Goal: Find specific page/section: Find specific page/section

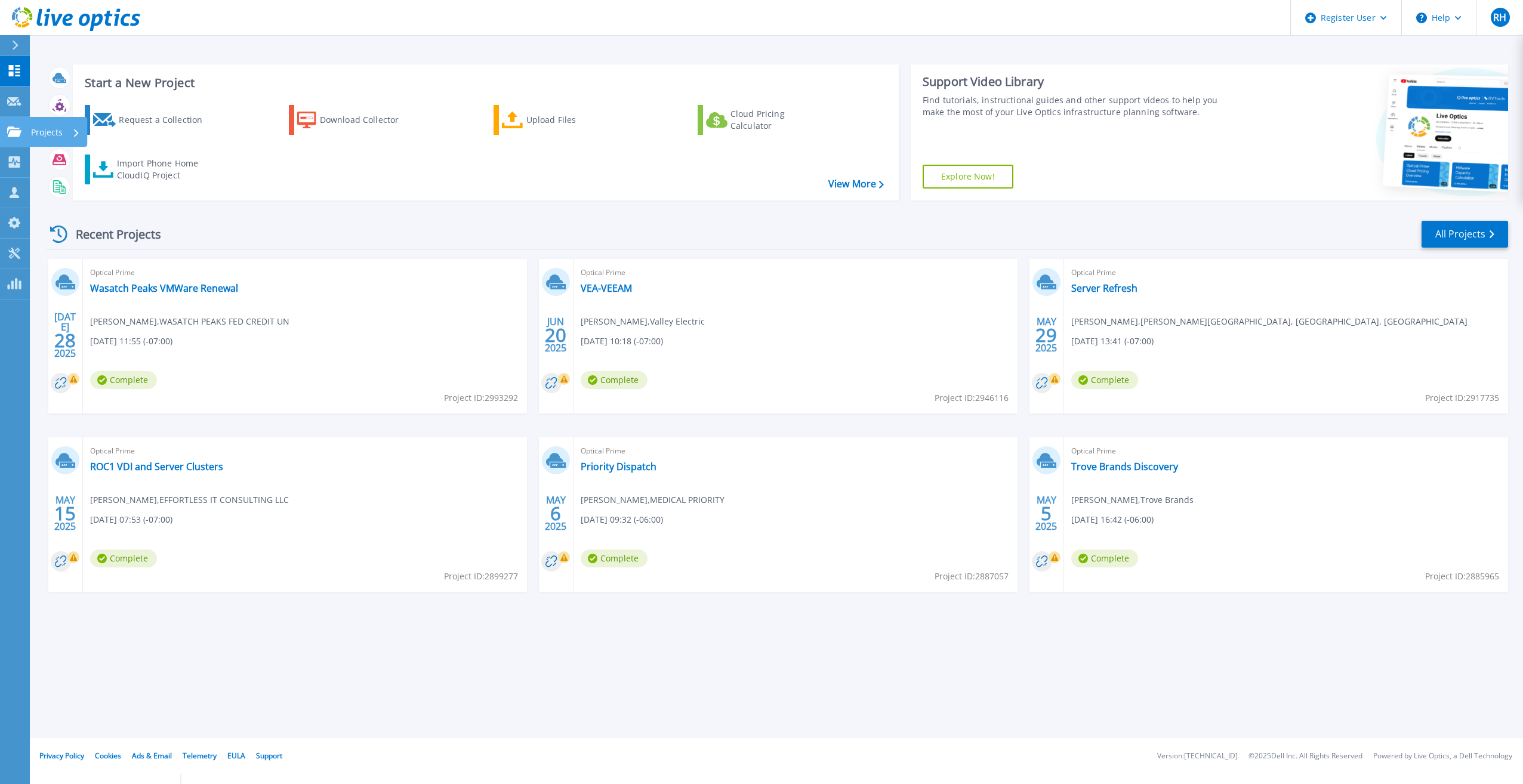
click at [19, 129] on icon at bounding box center [14, 131] width 14 height 10
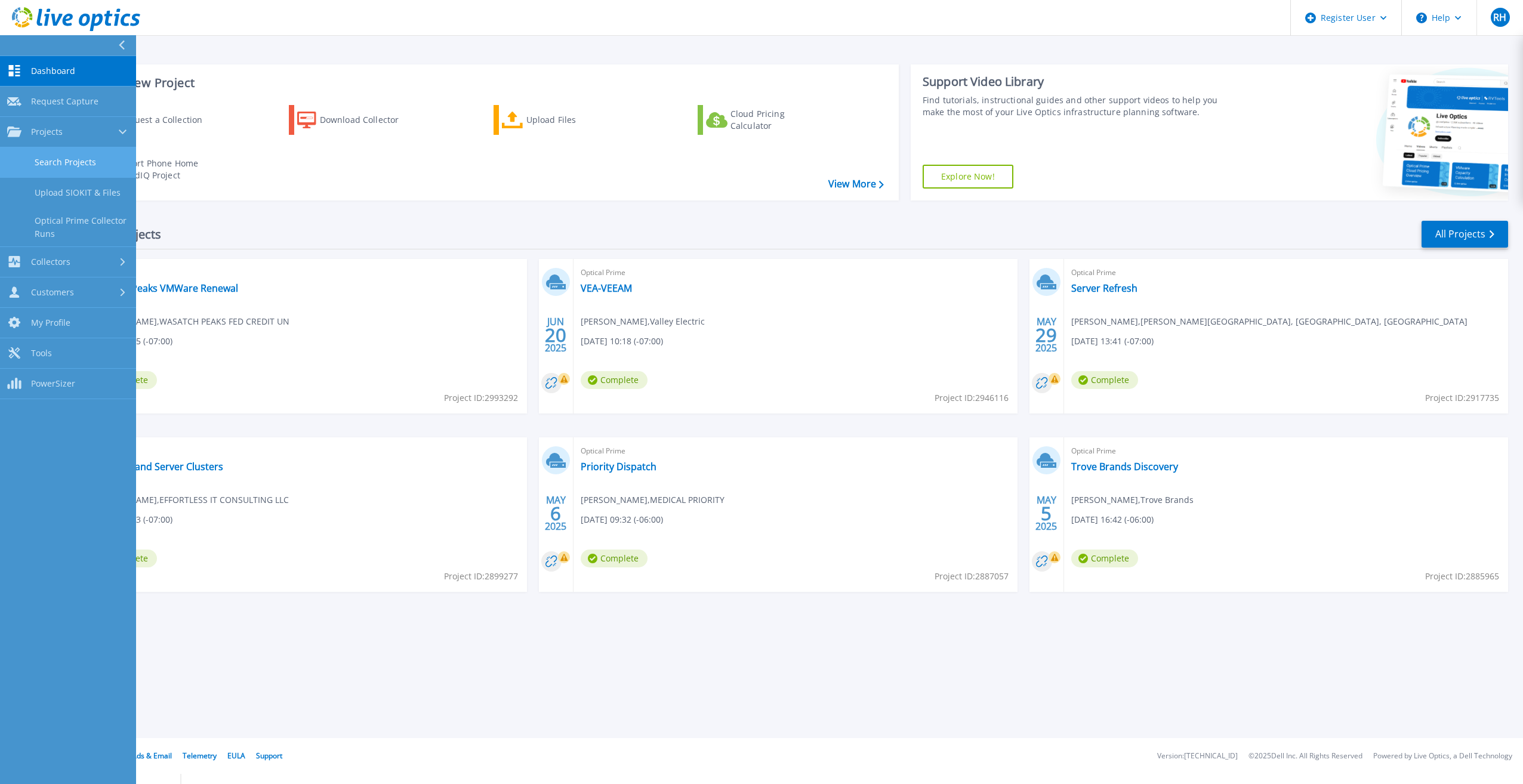
click at [60, 166] on link "Search Projects" at bounding box center [68, 162] width 136 height 30
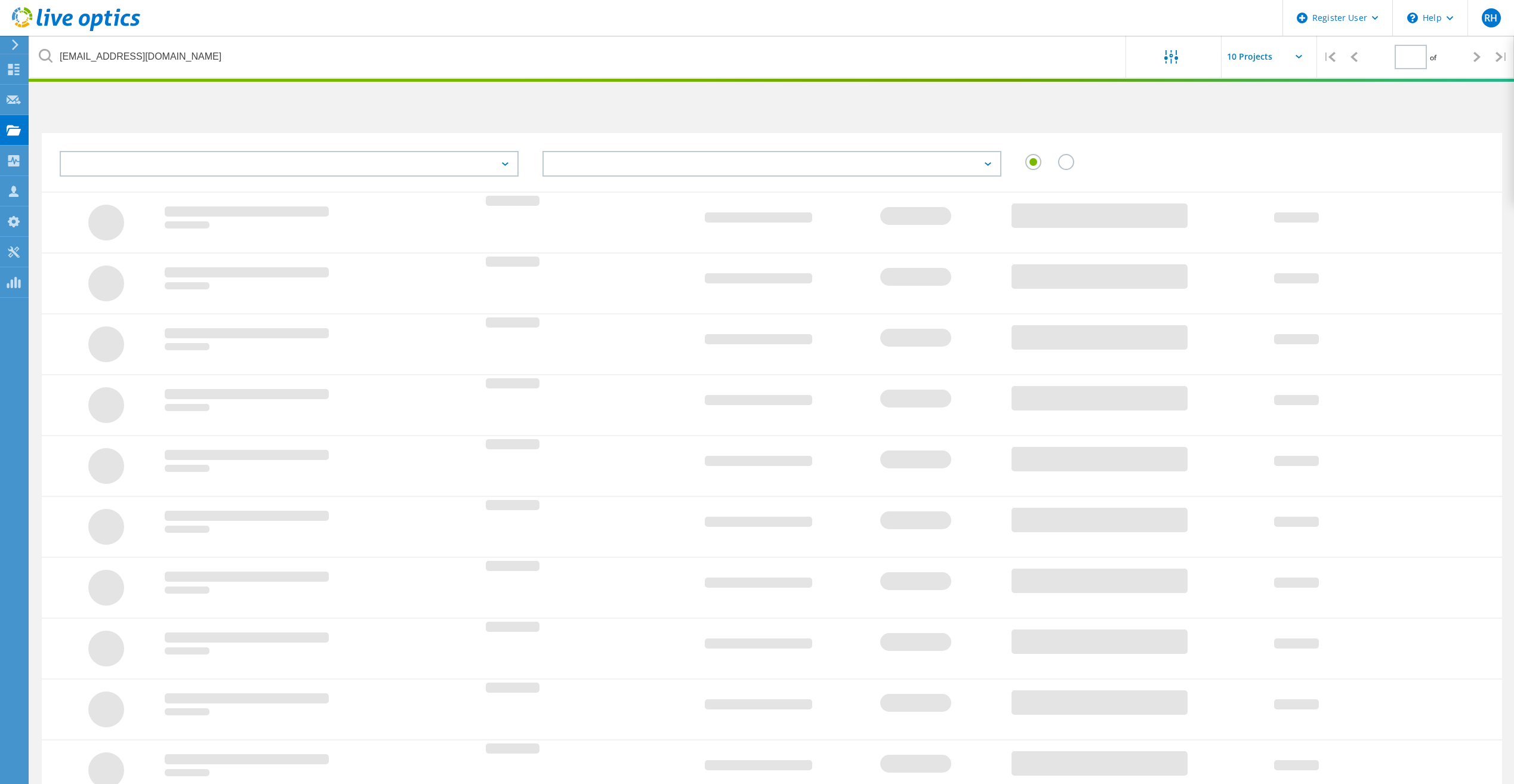
type input "1"
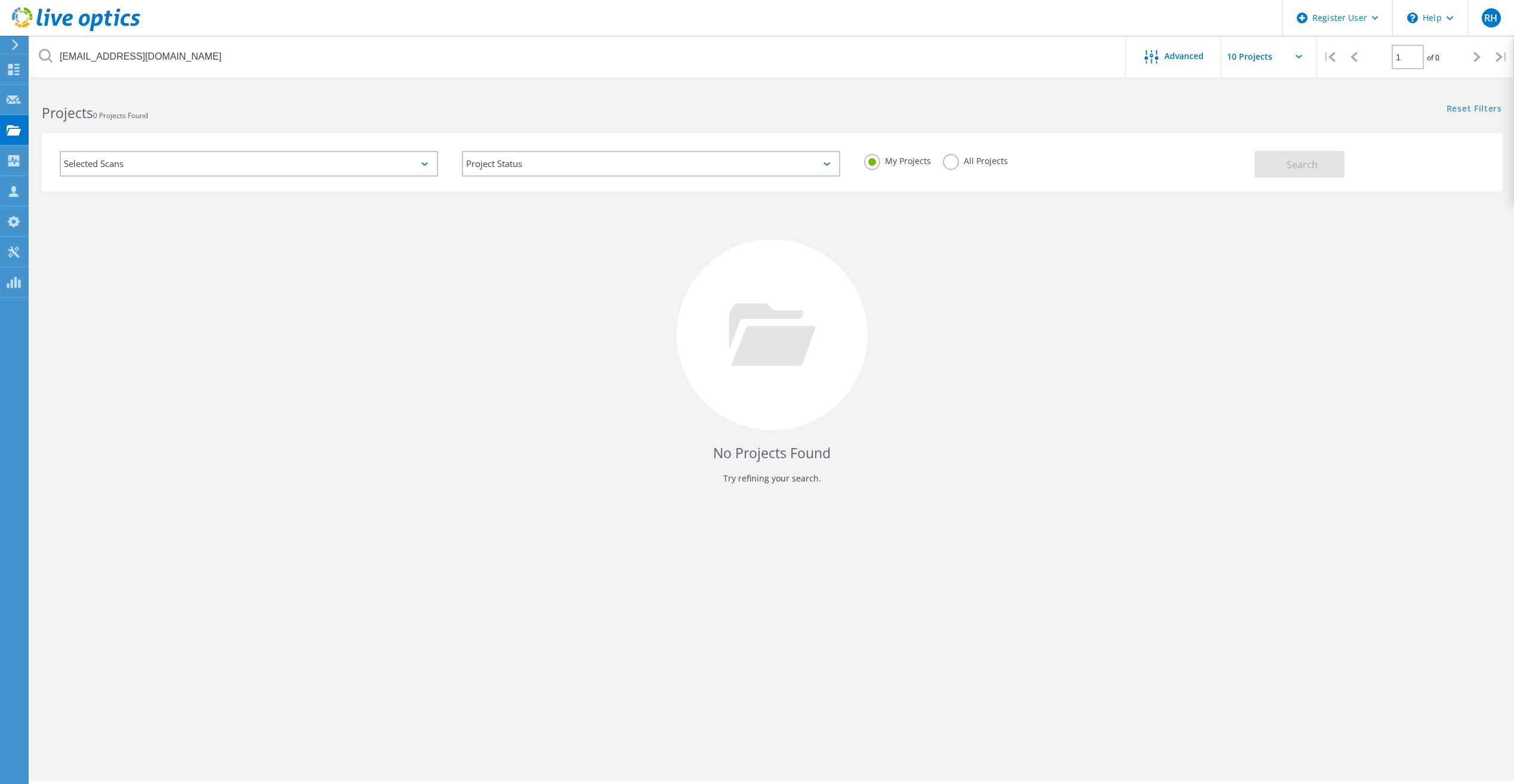
click at [85, 23] on use at bounding box center [76, 19] width 129 height 24
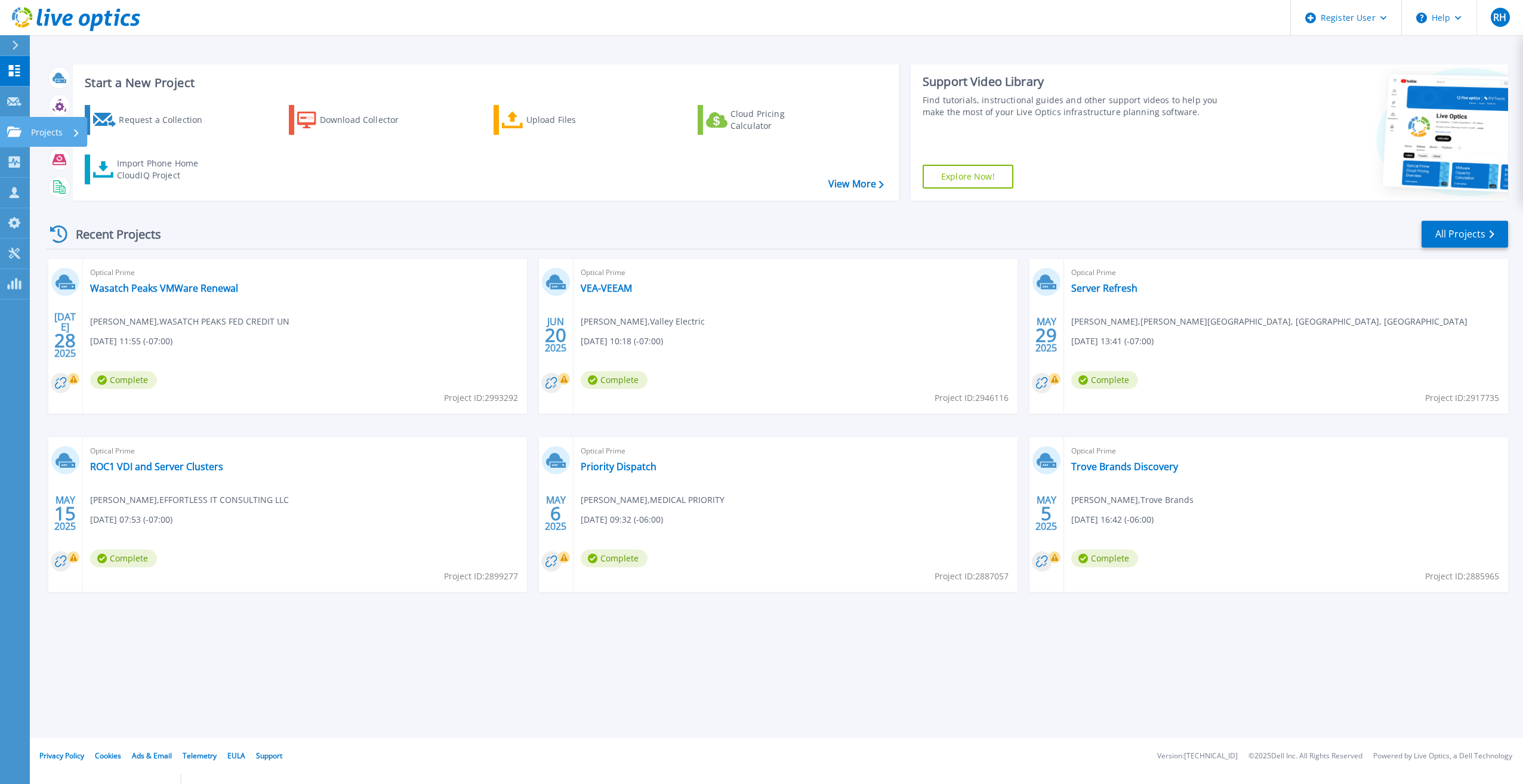
click at [12, 127] on icon at bounding box center [14, 131] width 14 height 10
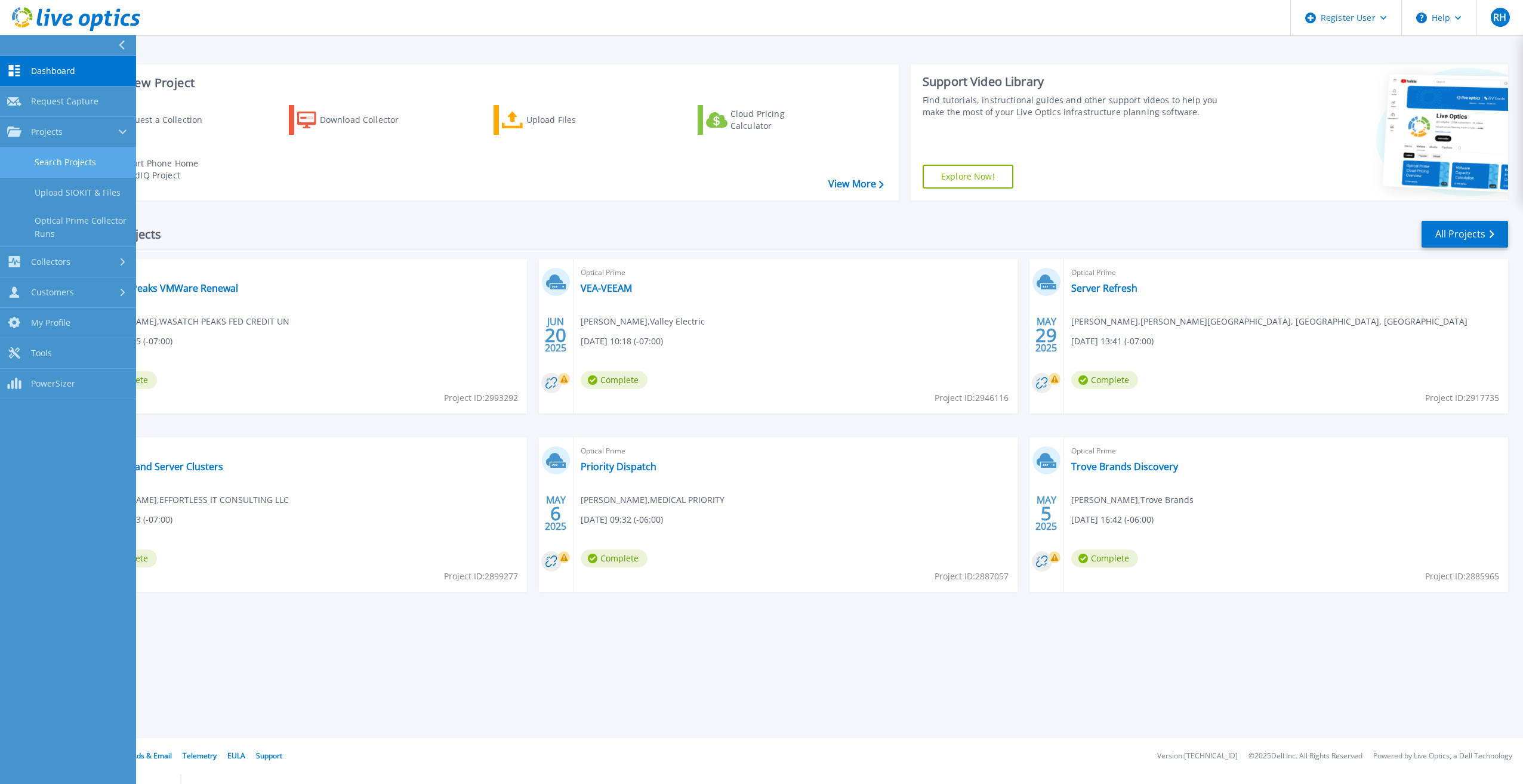
click at [35, 171] on link "Search Projects" at bounding box center [68, 162] width 136 height 30
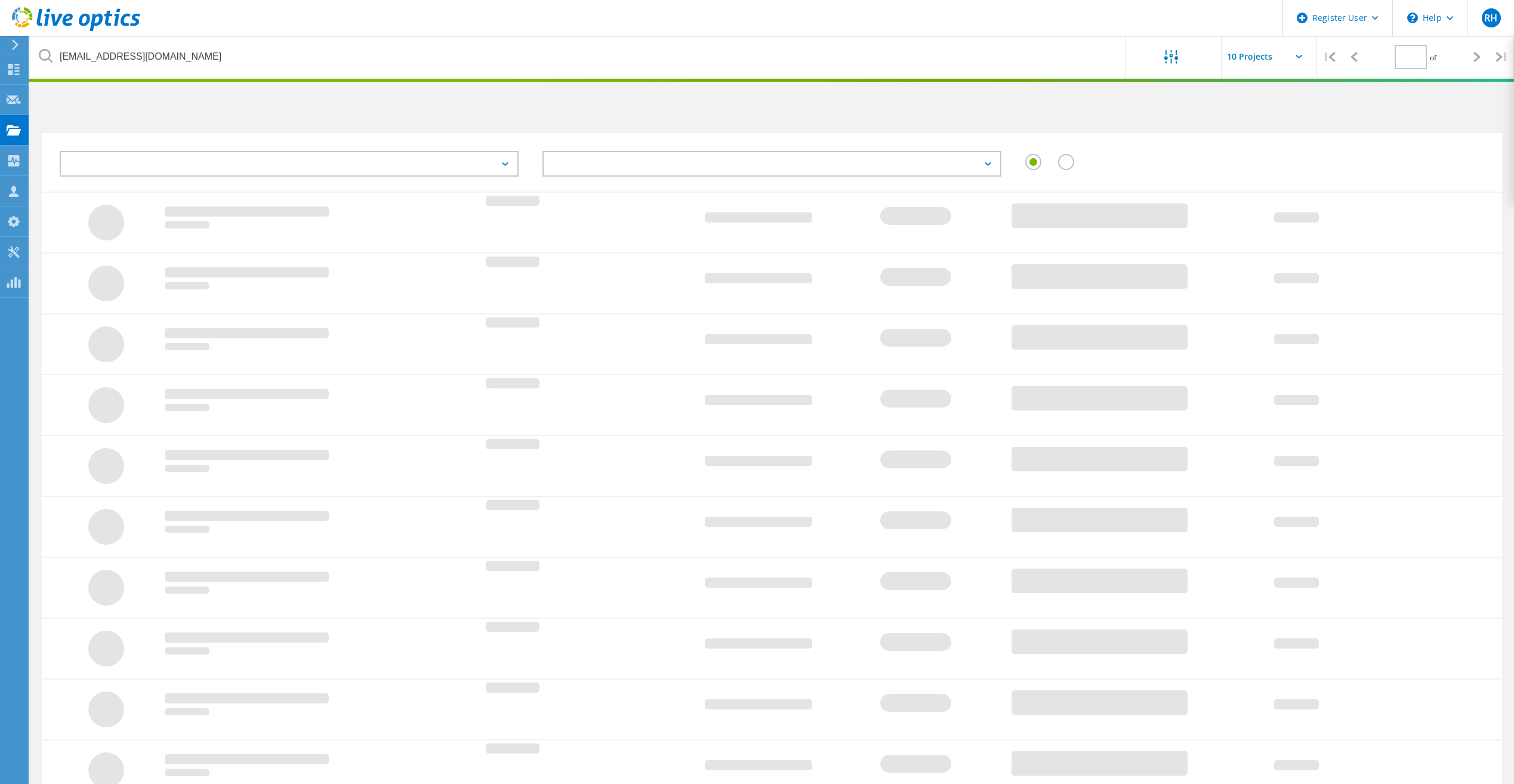
type input "1"
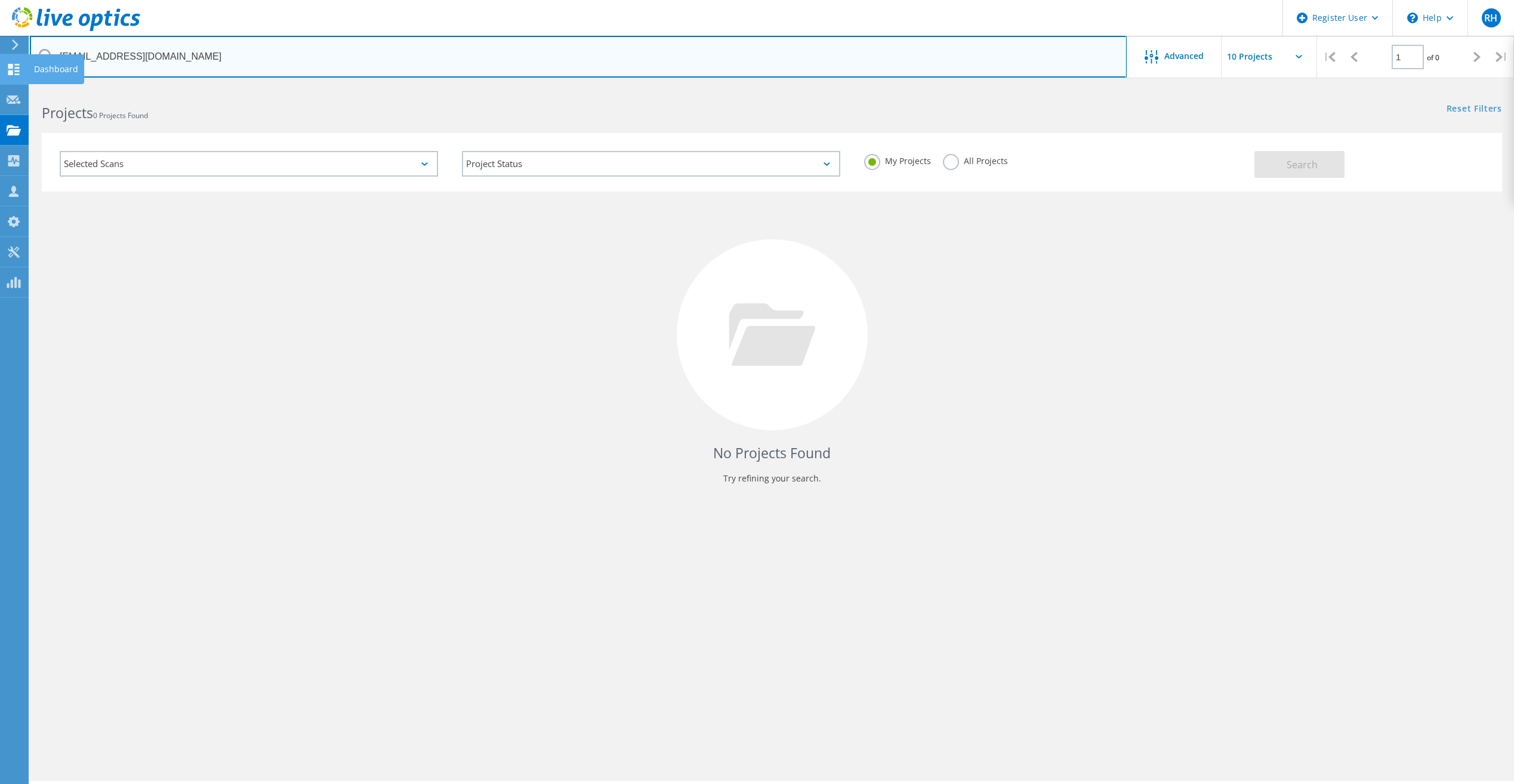
drag, startPoint x: 168, startPoint y: 57, endPoint x: 0, endPoint y: 77, distance: 169.2
click at [0, 80] on html "Register User \n Help Explore Helpful Articles Contact Support RH Dell User Rei…" at bounding box center [757, 453] width 1514 height 906
paste input "[EMAIL_ADDRESS][DOMAIN_NAME]"
type input "[EMAIL_ADDRESS][DOMAIN_NAME]"
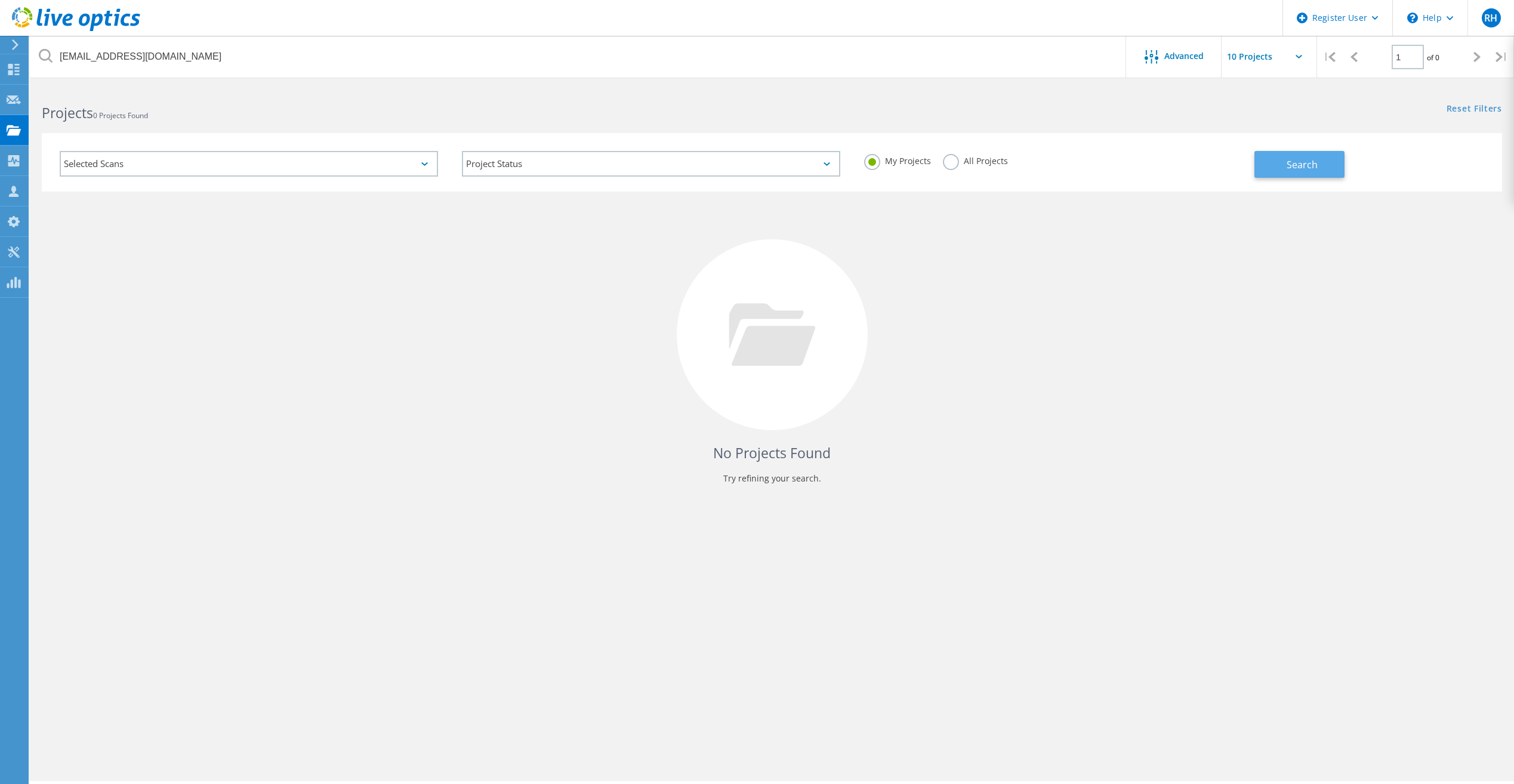
click at [1293, 158] on span "Search" at bounding box center [1302, 164] width 31 height 13
click at [947, 161] on label "All Projects" at bounding box center [975, 159] width 65 height 11
click at [0, 0] on input "All Projects" at bounding box center [0, 0] width 0 height 0
click at [1333, 168] on button "Search" at bounding box center [1299, 164] width 90 height 27
